Goal: Task Accomplishment & Management: Use online tool/utility

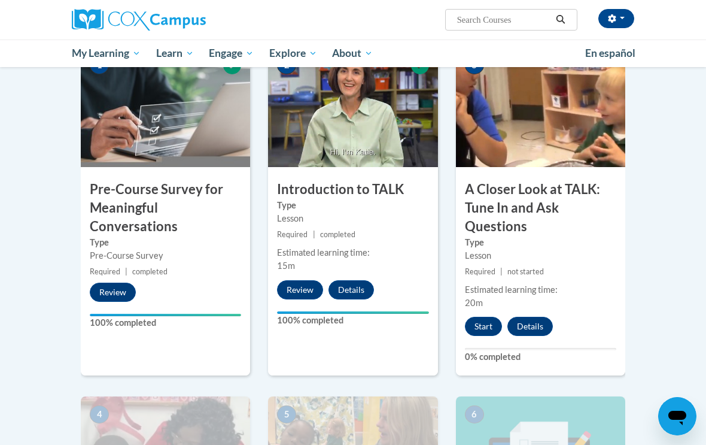
scroll to position [429, 0]
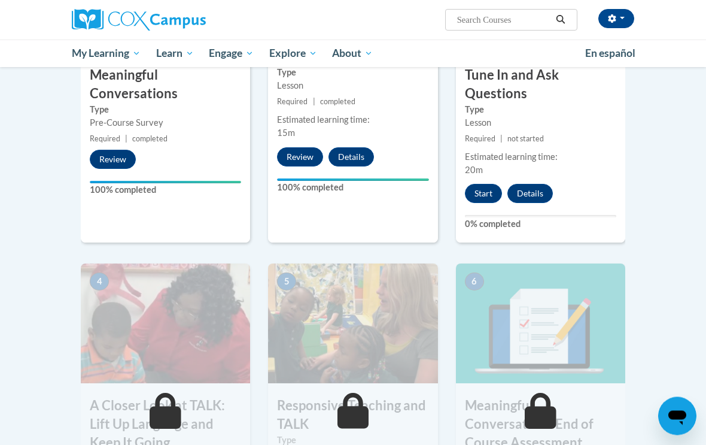
click at [484, 190] on button "Start" at bounding box center [483, 193] width 37 height 19
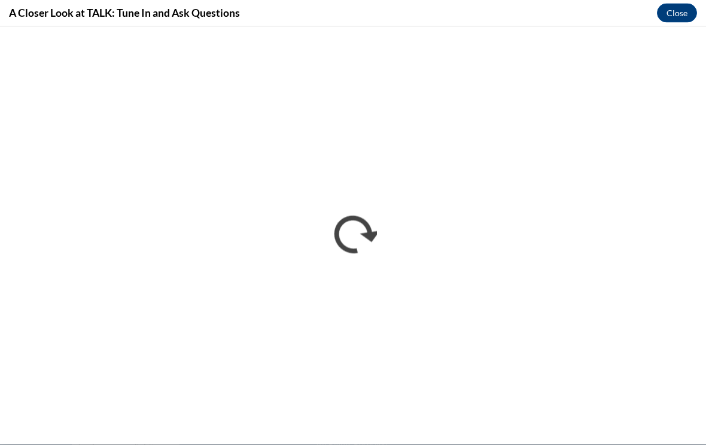
scroll to position [792, 0]
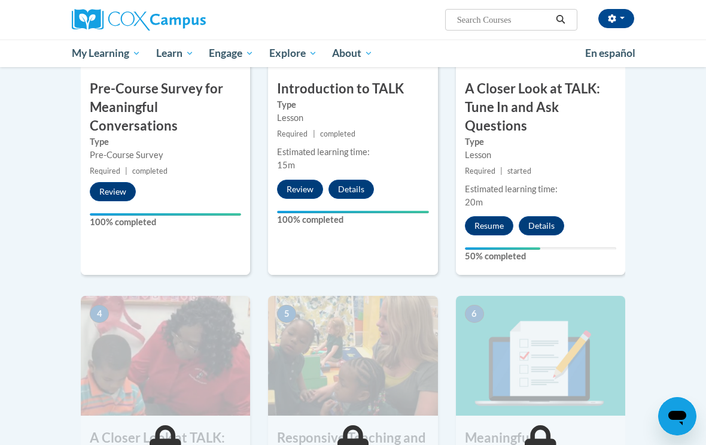
scroll to position [419, 0]
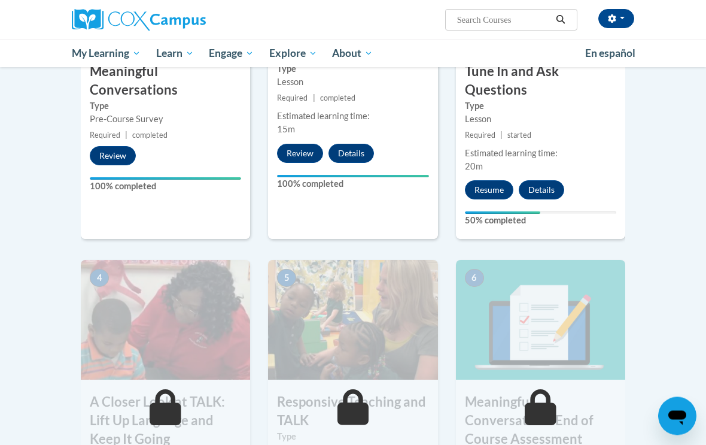
click at [490, 194] on button "Resume" at bounding box center [489, 190] width 48 height 19
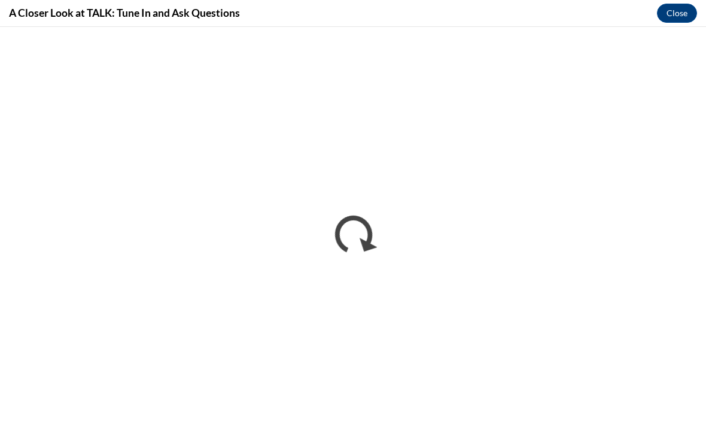
scroll to position [0, 0]
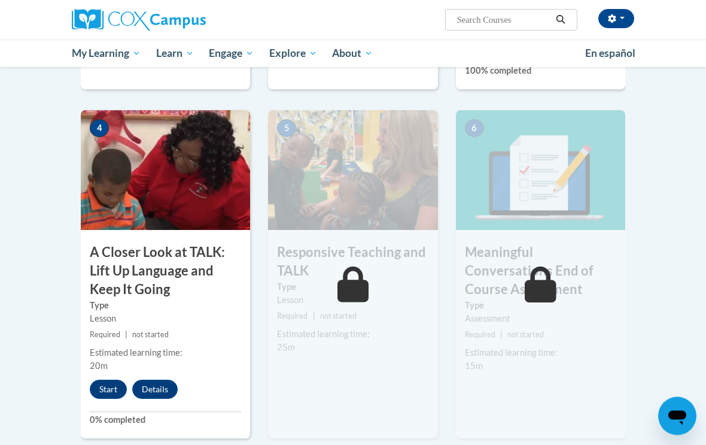
scroll to position [587, 0]
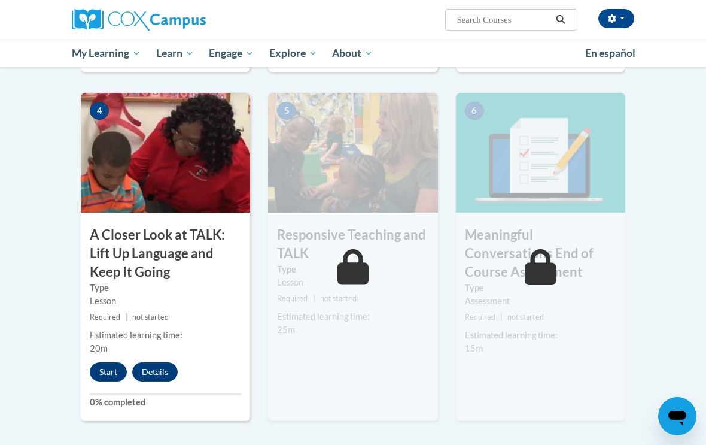
click at [108, 375] on button "Start" at bounding box center [108, 371] width 37 height 19
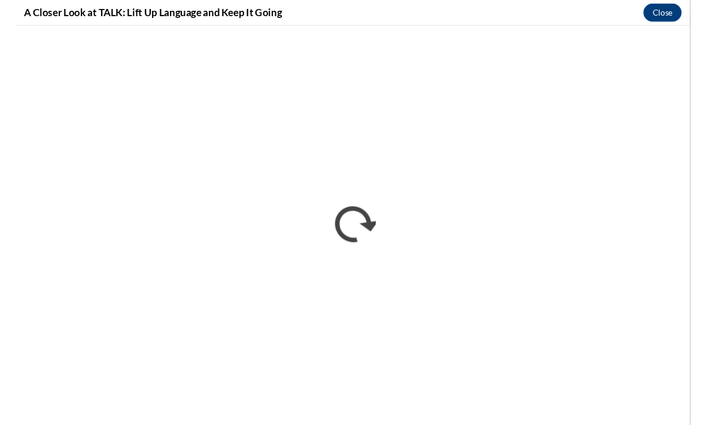
scroll to position [606, 0]
